Goal: Navigation & Orientation: Find specific page/section

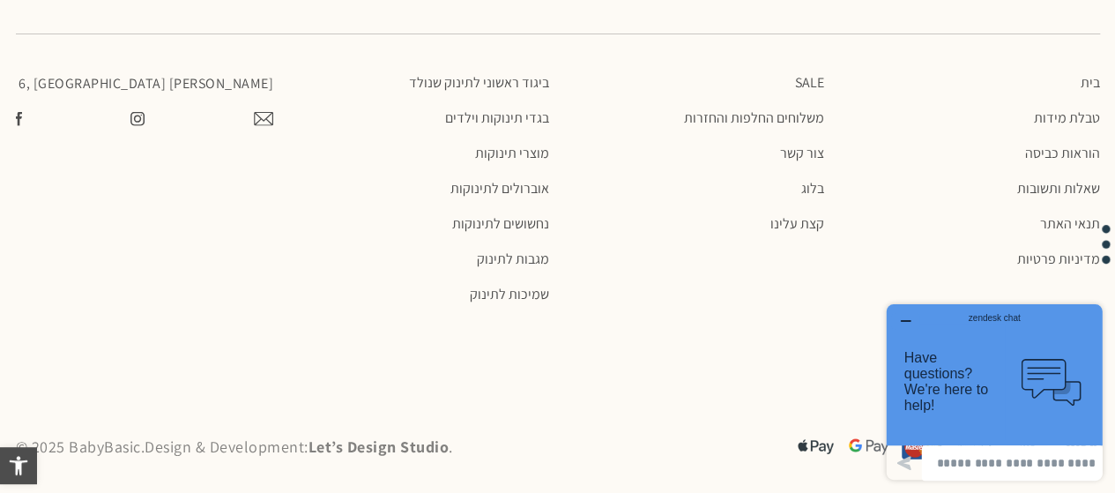
scroll to position [2155, 0]
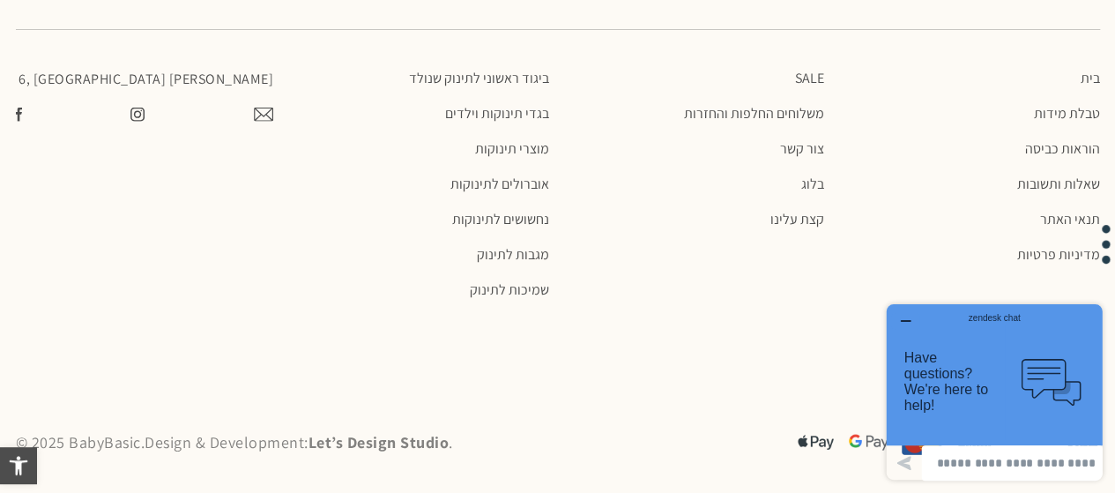
click at [912, 321] on div "zendesk chat" at bounding box center [994, 316] width 173 height 18
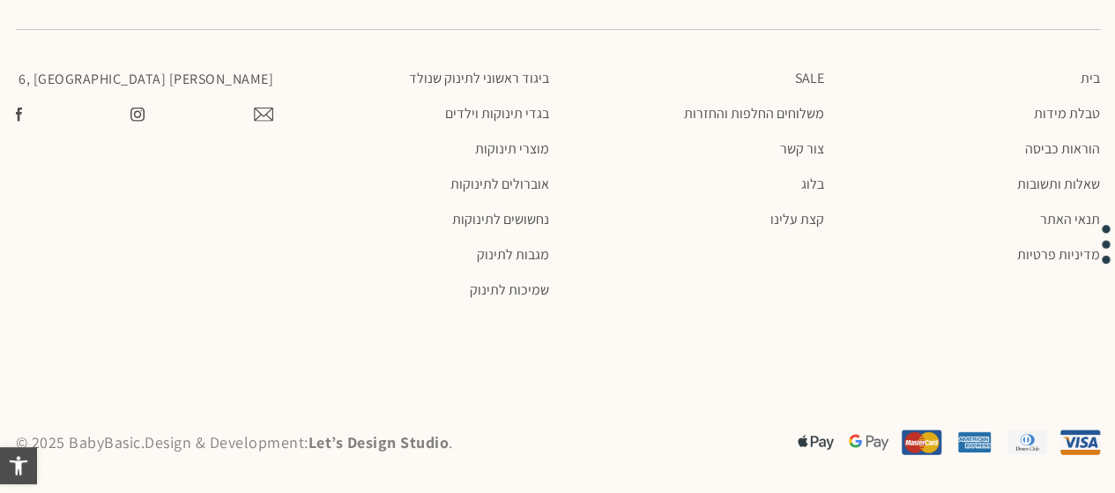
scroll to position [0, 0]
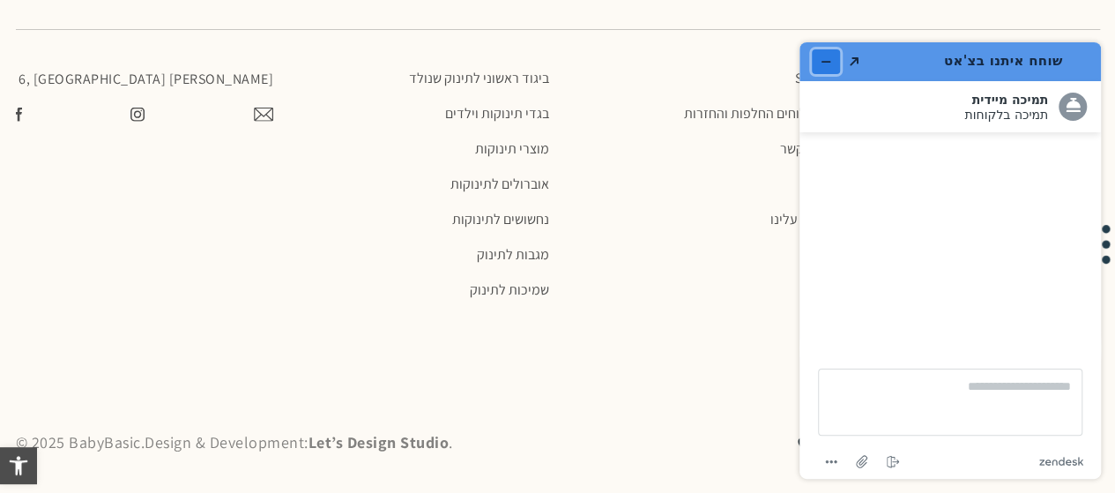
click at [815, 58] on button "מזער את היישומון" at bounding box center [826, 61] width 28 height 25
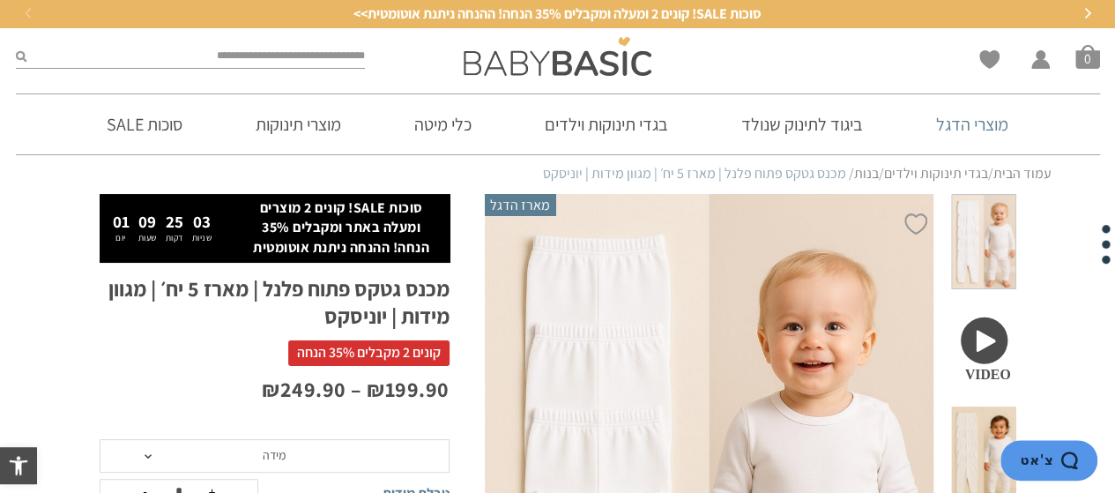
click at [977, 122] on link "מוצרי הדגל" at bounding box center [972, 124] width 125 height 60
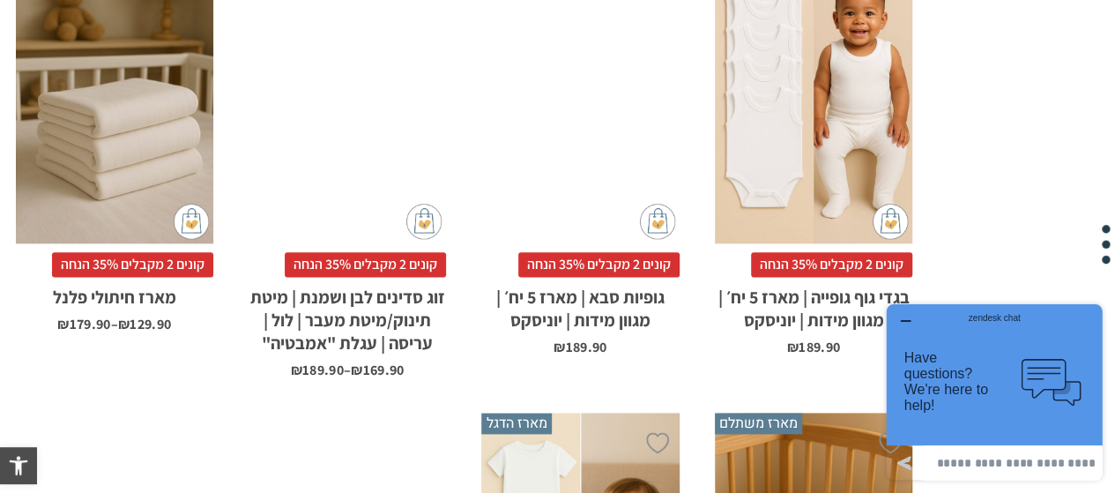
scroll to position [1402, 0]
